Goal: Find contact information: Find contact information

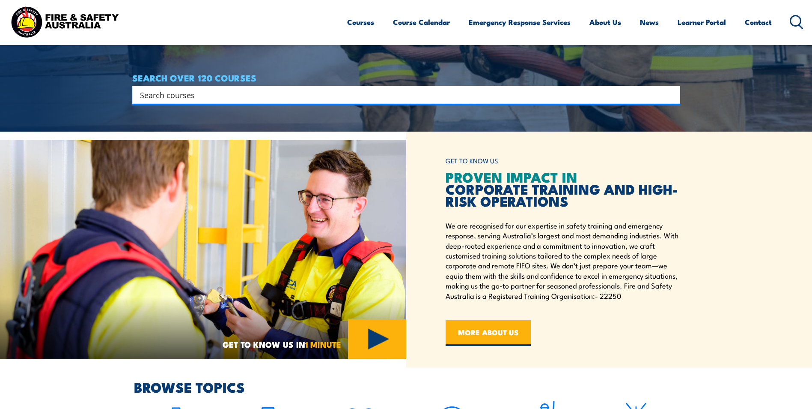
scroll to position [286, 0]
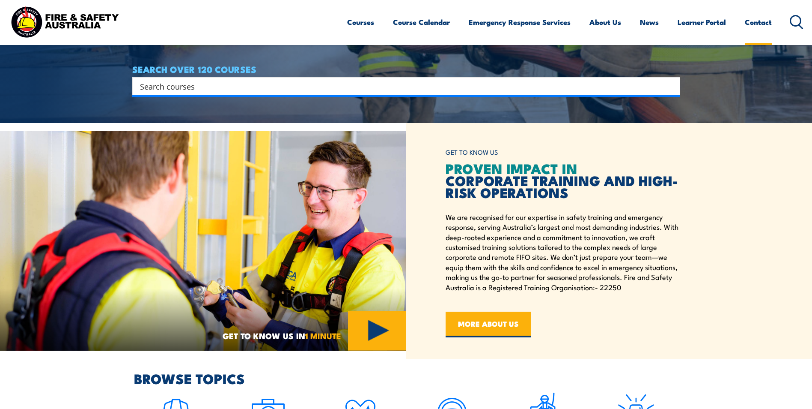
click at [765, 16] on link "Contact" at bounding box center [758, 22] width 27 height 23
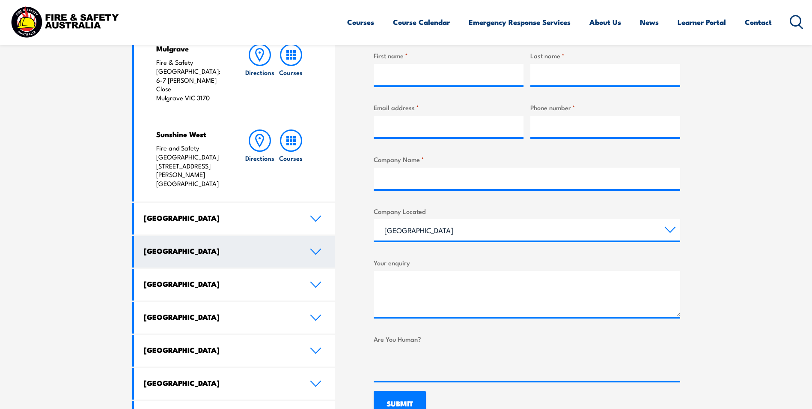
scroll to position [343, 0]
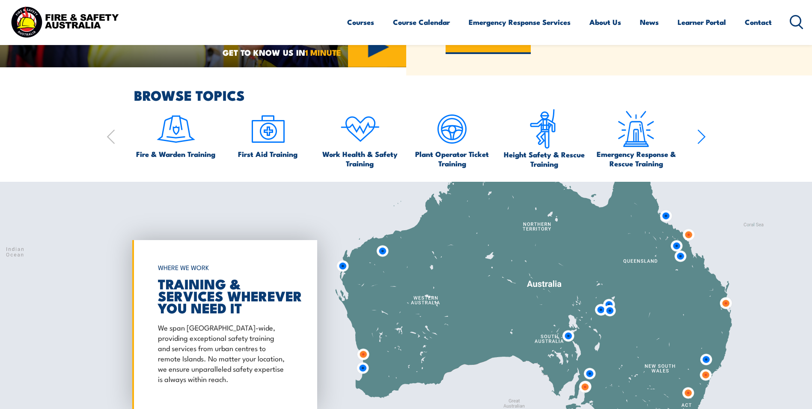
scroll to position [571, 0]
